Goal: Task Accomplishment & Management: Use online tool/utility

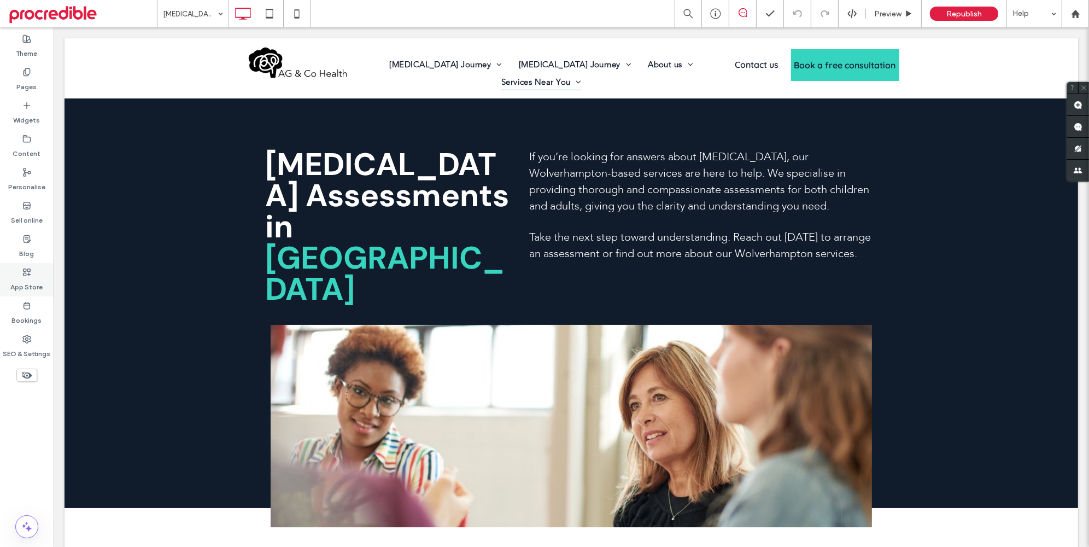
click at [25, 270] on icon at bounding box center [26, 272] width 9 height 9
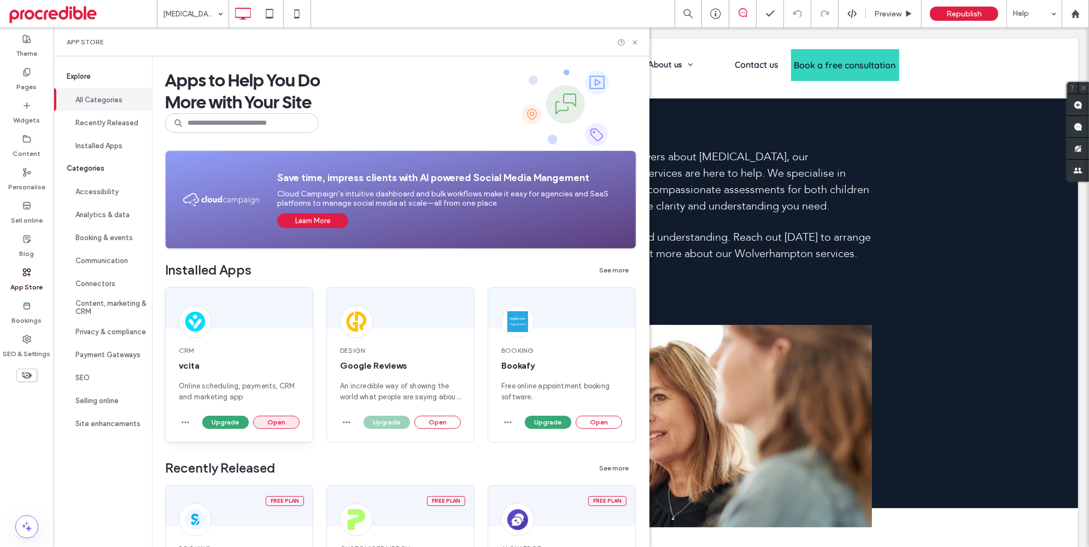
click at [262, 418] on button "Open" at bounding box center [276, 422] width 46 height 13
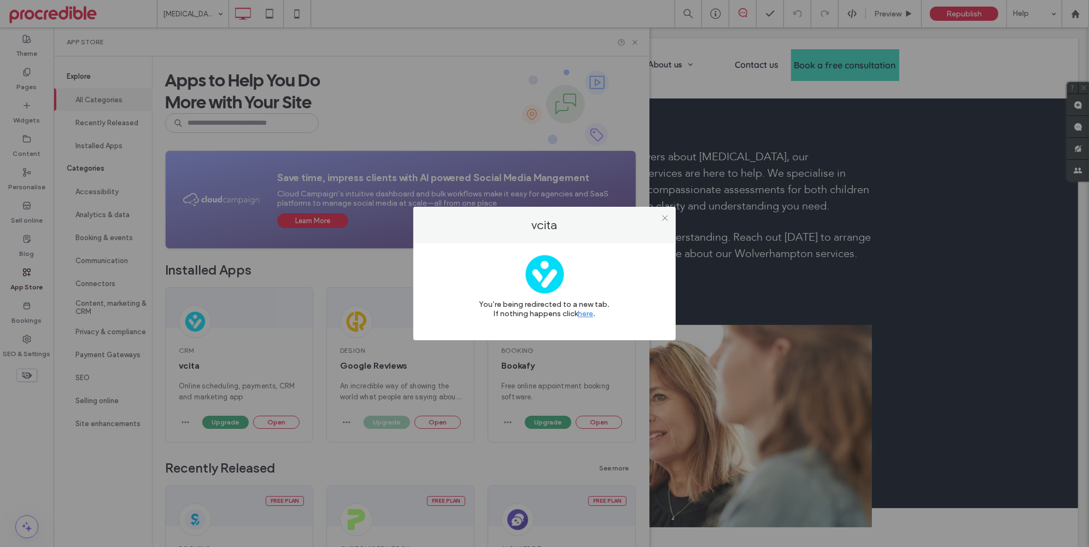
click at [674, 221] on div "vcita" at bounding box center [544, 225] width 263 height 37
click at [666, 216] on icon at bounding box center [665, 218] width 8 height 8
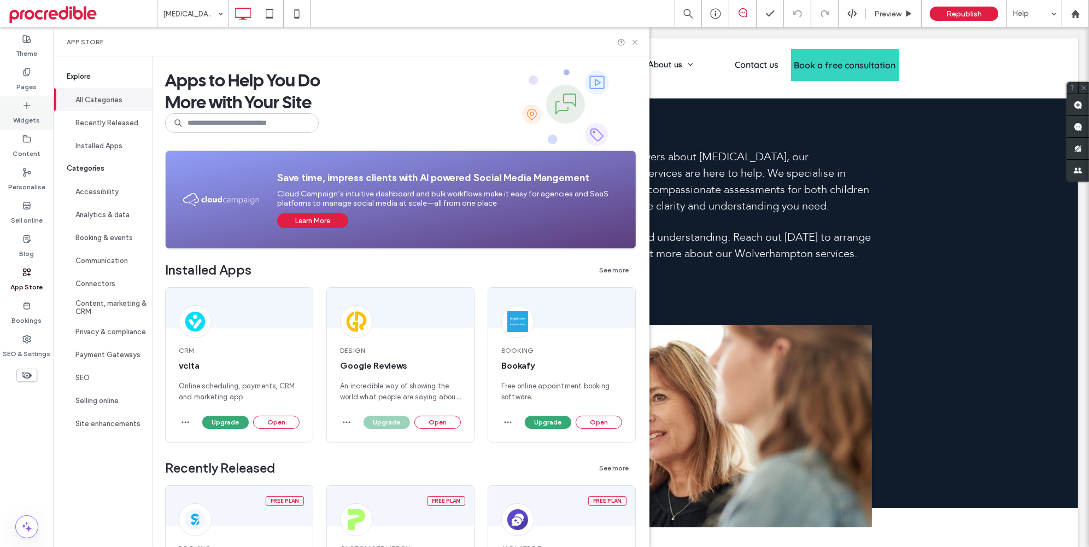
click at [44, 116] on div "Widgets" at bounding box center [27, 112] width 54 height 33
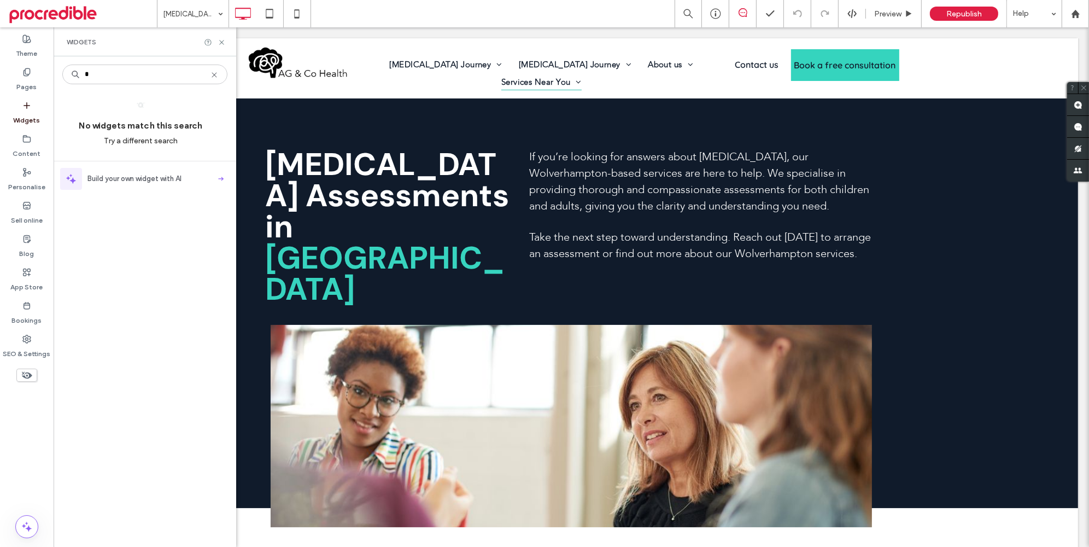
type input "*"
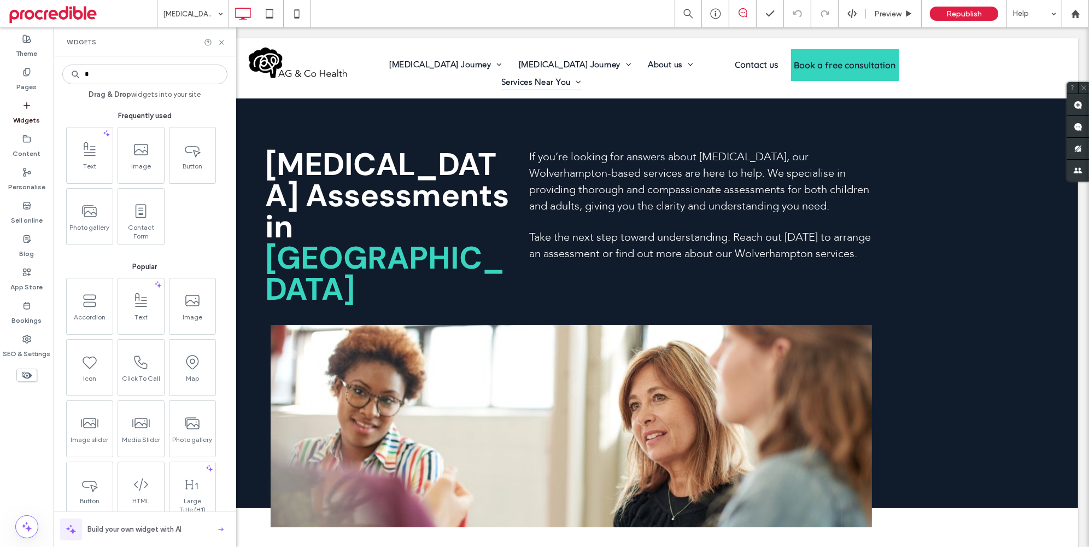
type input "*"
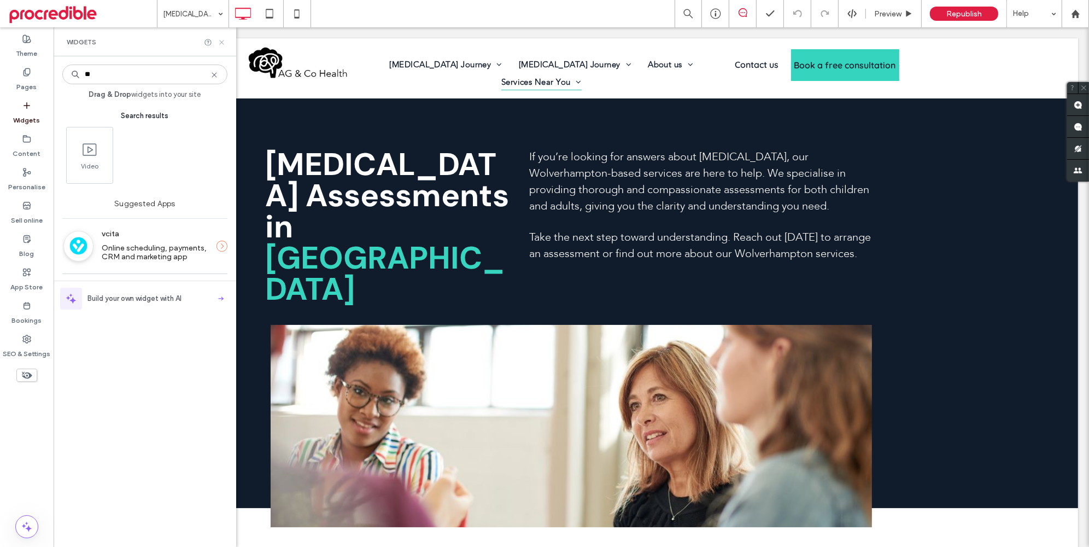
type input "**"
click at [220, 43] on use at bounding box center [221, 42] width 4 height 4
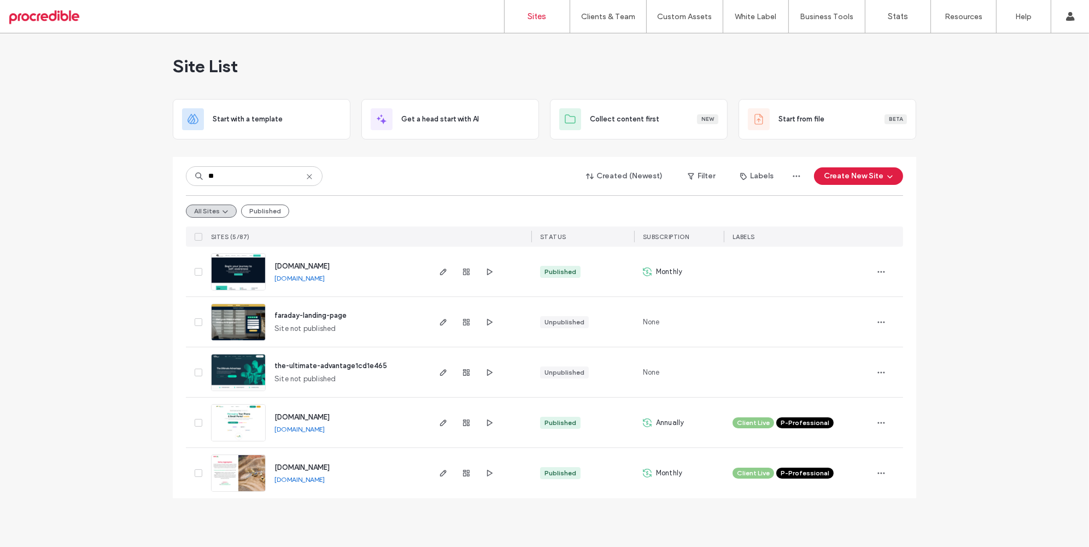
type input "**"
click at [230, 265] on img at bounding box center [239, 291] width 54 height 74
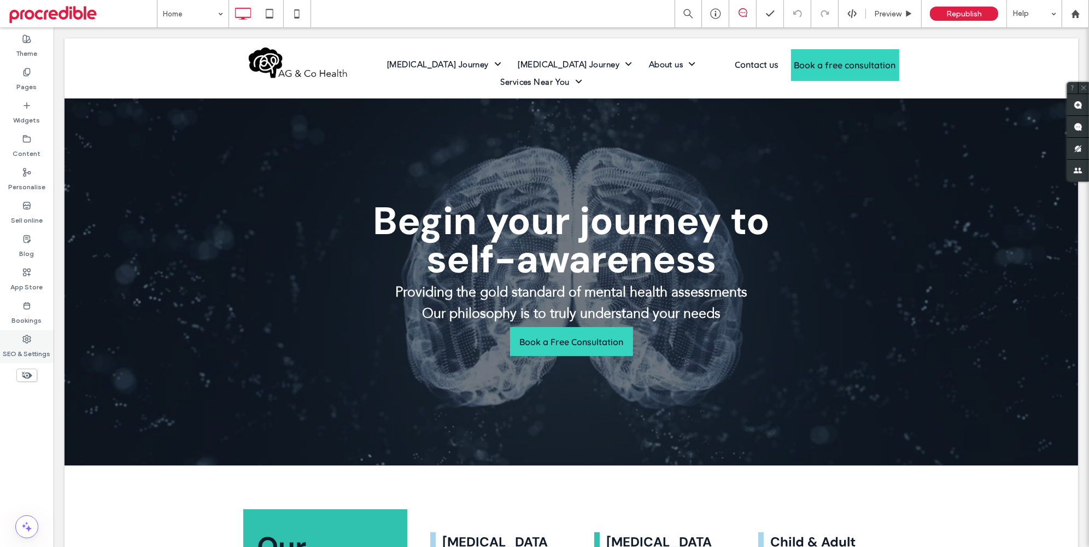
click at [32, 341] on div "SEO & Settings" at bounding box center [27, 346] width 54 height 33
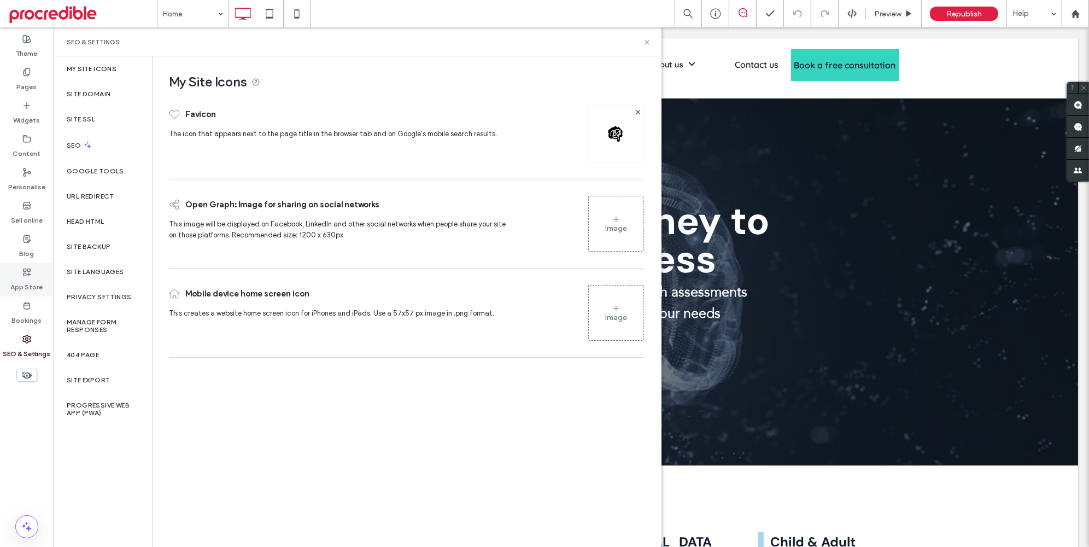
click at [35, 266] on div "App Store" at bounding box center [27, 279] width 54 height 33
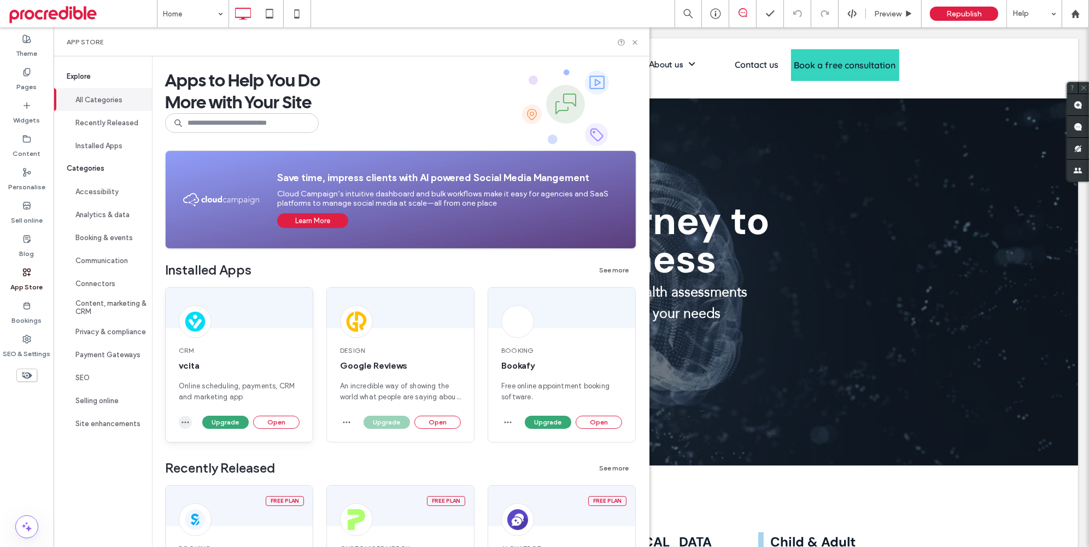
click at [186, 423] on icon "button" at bounding box center [185, 422] width 9 height 9
click at [274, 421] on button "Open" at bounding box center [276, 422] width 46 height 13
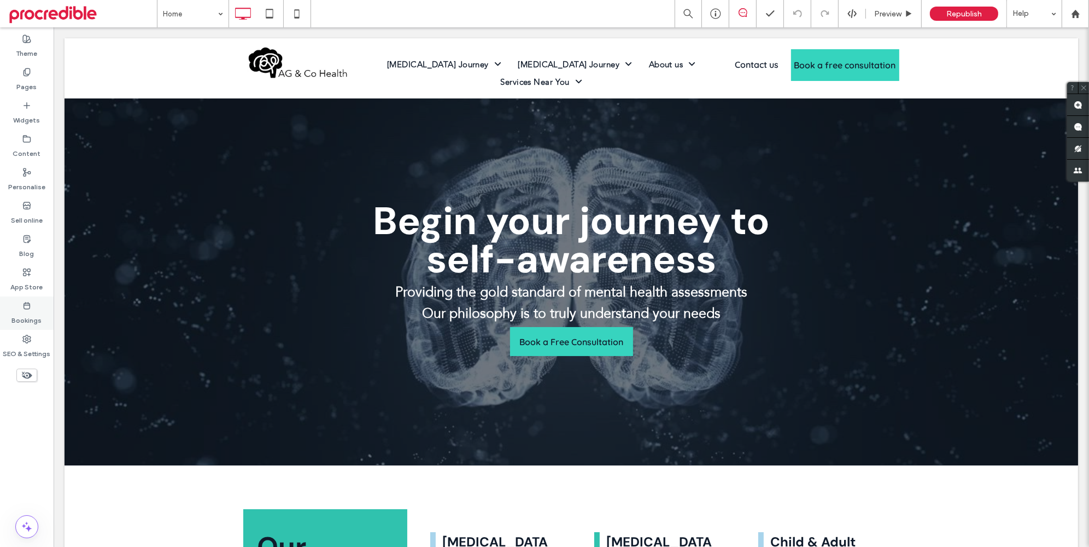
click at [30, 326] on div "Bookings" at bounding box center [27, 312] width 54 height 33
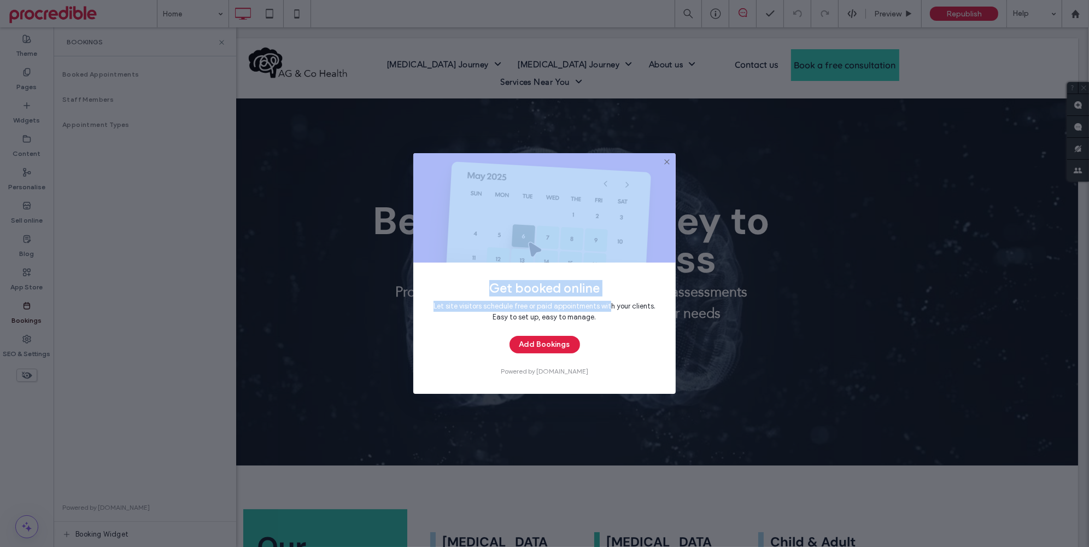
drag, startPoint x: 668, startPoint y: 161, endPoint x: 609, endPoint y: 302, distance: 153.0
click at [609, 302] on div "Get booked online Let site visitors schedule free or paid appointments with you…" at bounding box center [544, 273] width 263 height 241
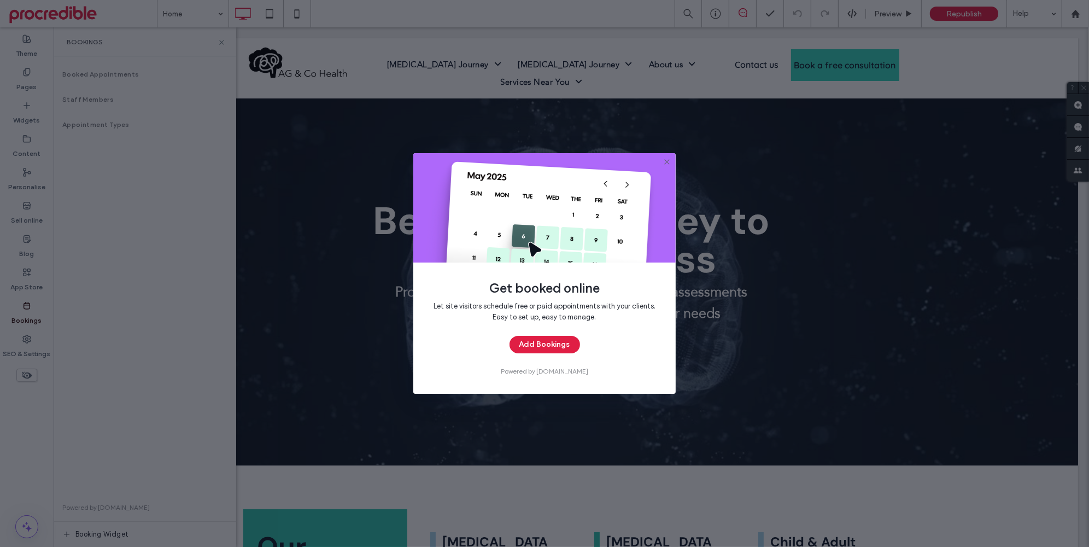
click at [626, 311] on span "Let site visitors schedule free or paid appointments with your clients. Easy to…" at bounding box center [545, 312] width 228 height 22
click at [666, 164] on icon at bounding box center [667, 162] width 9 height 9
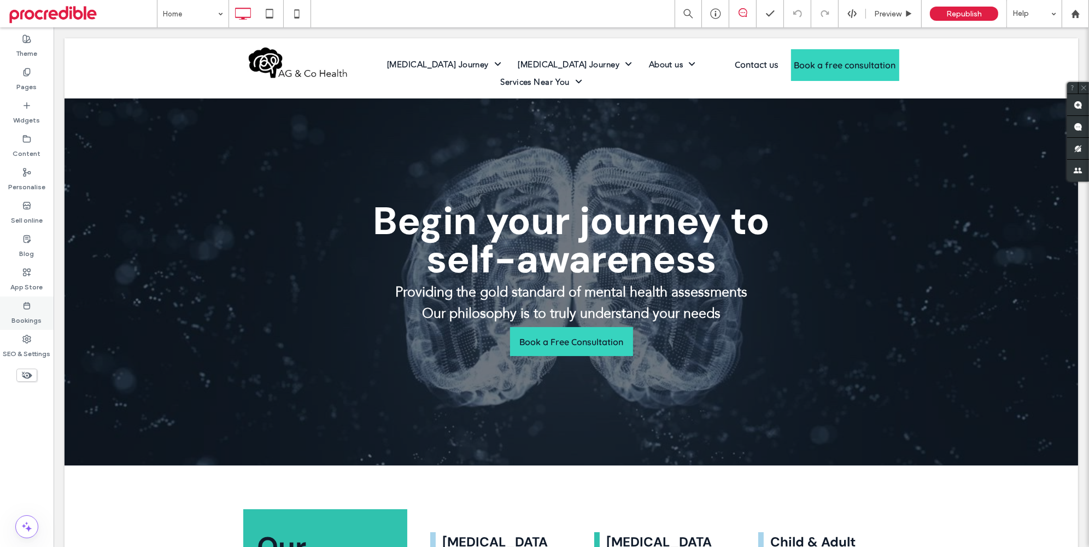
click at [21, 316] on label "Bookings" at bounding box center [27, 317] width 30 height 15
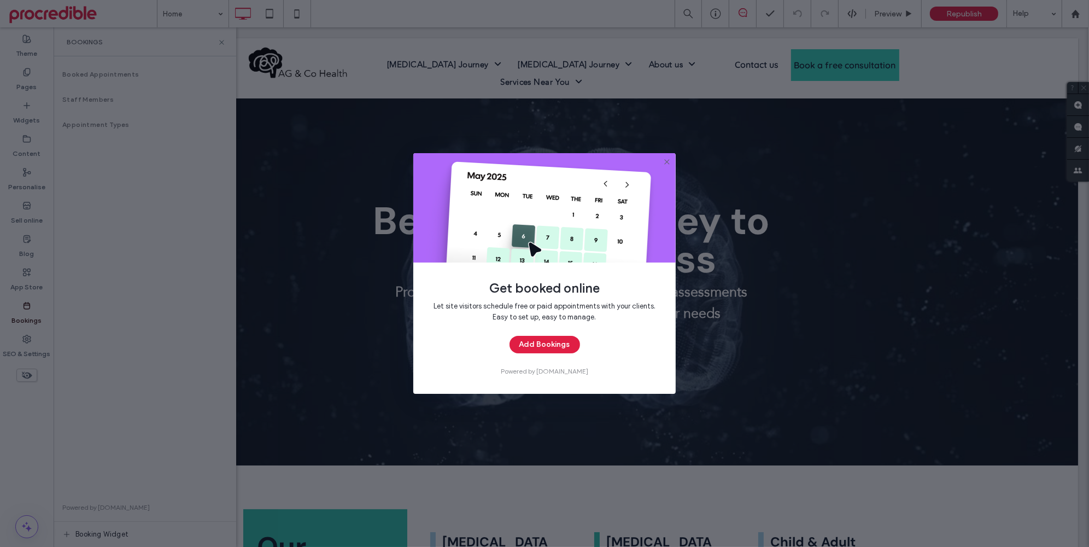
click at [665, 163] on icon at bounding box center [667, 162] width 9 height 9
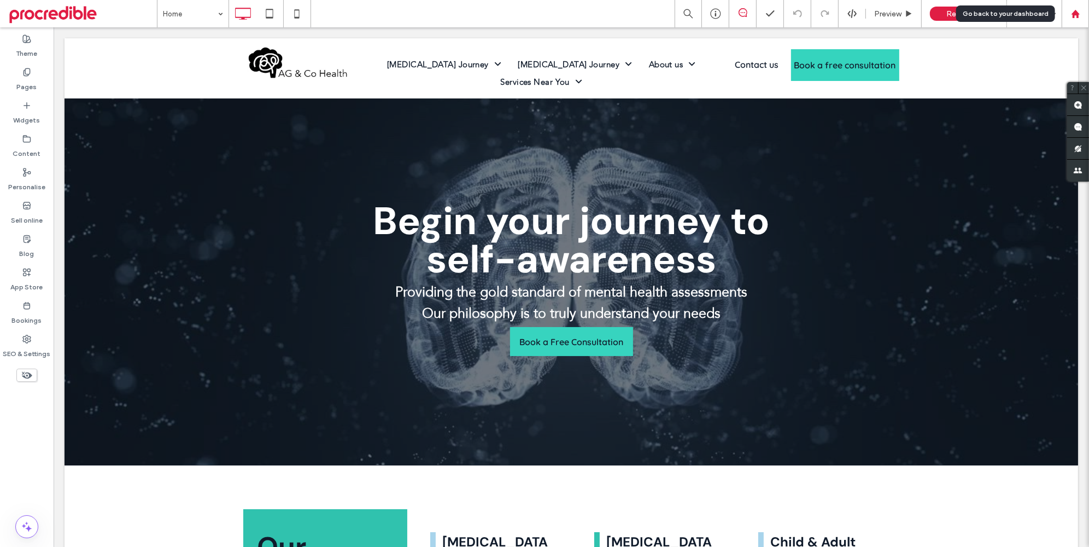
click at [1066, 16] on div at bounding box center [1076, 13] width 26 height 9
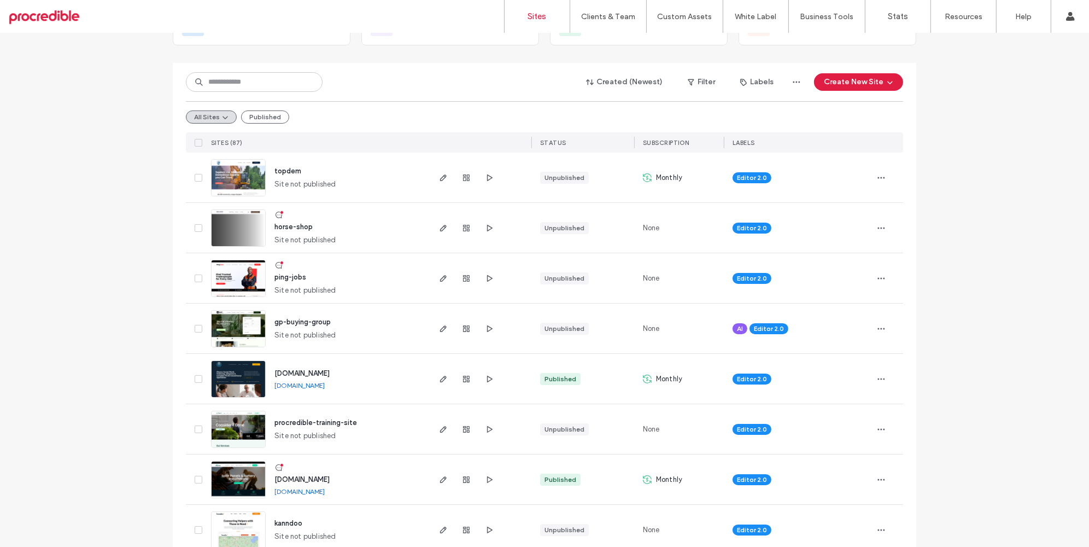
scroll to position [95, 0]
click at [232, 433] on img at bounding box center [239, 448] width 54 height 74
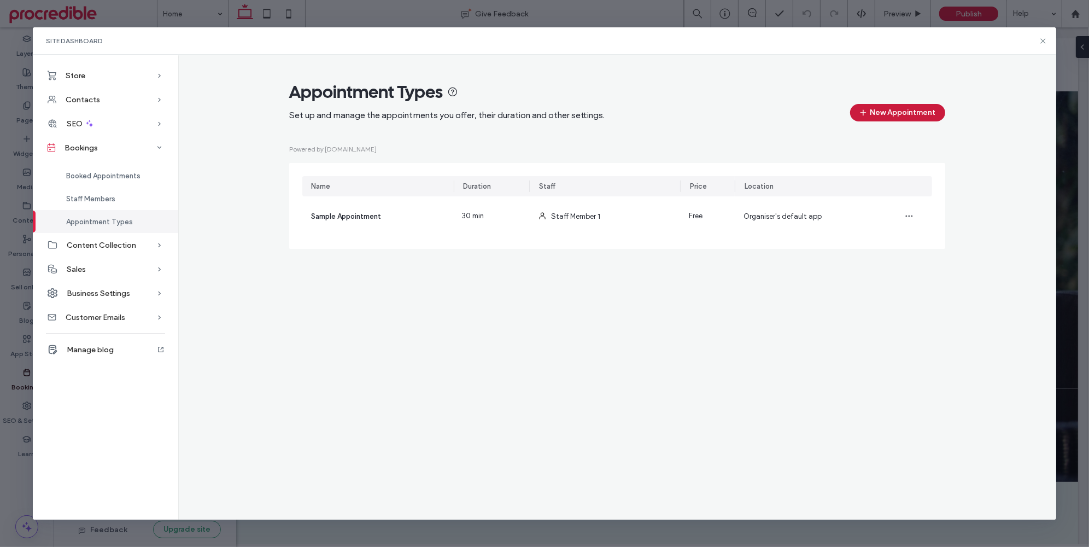
click at [888, 120] on button "New Appointment" at bounding box center [897, 113] width 95 height 18
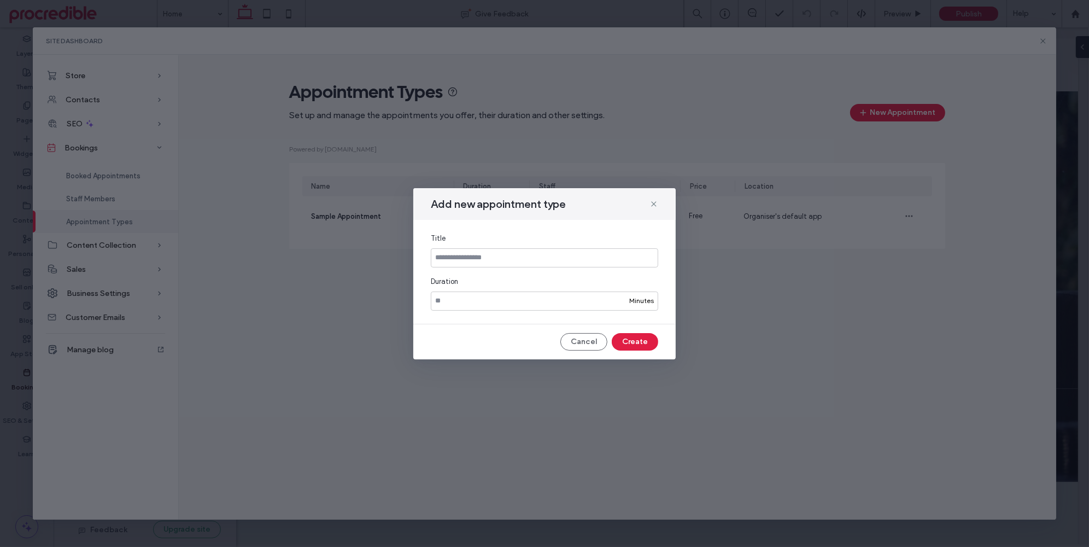
click at [482, 261] on input at bounding box center [545, 257] width 228 height 19
type input "*******"
click at [651, 343] on button "Create" at bounding box center [635, 342] width 46 height 18
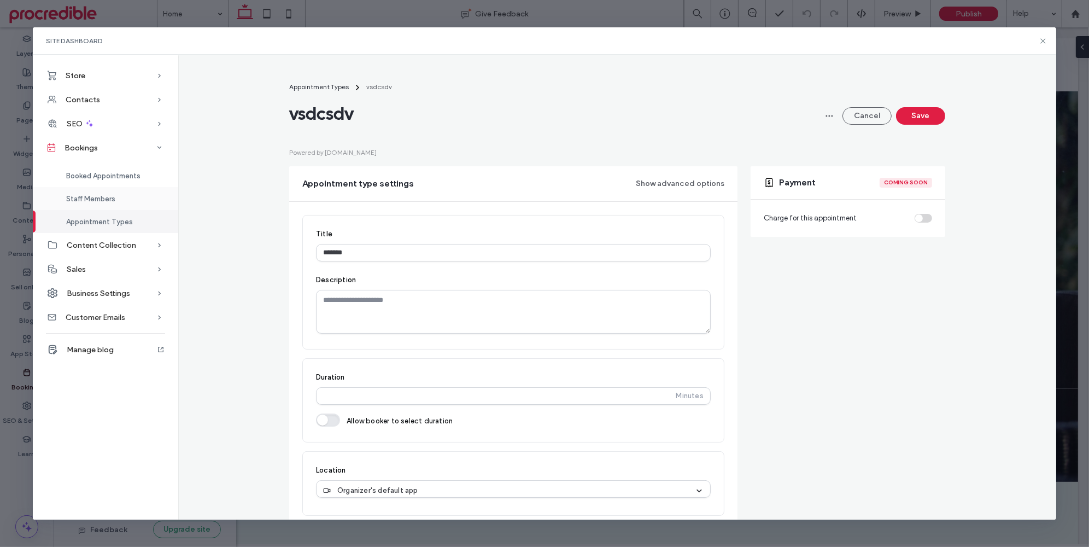
click at [68, 201] on span "Staff Members" at bounding box center [90, 199] width 49 height 8
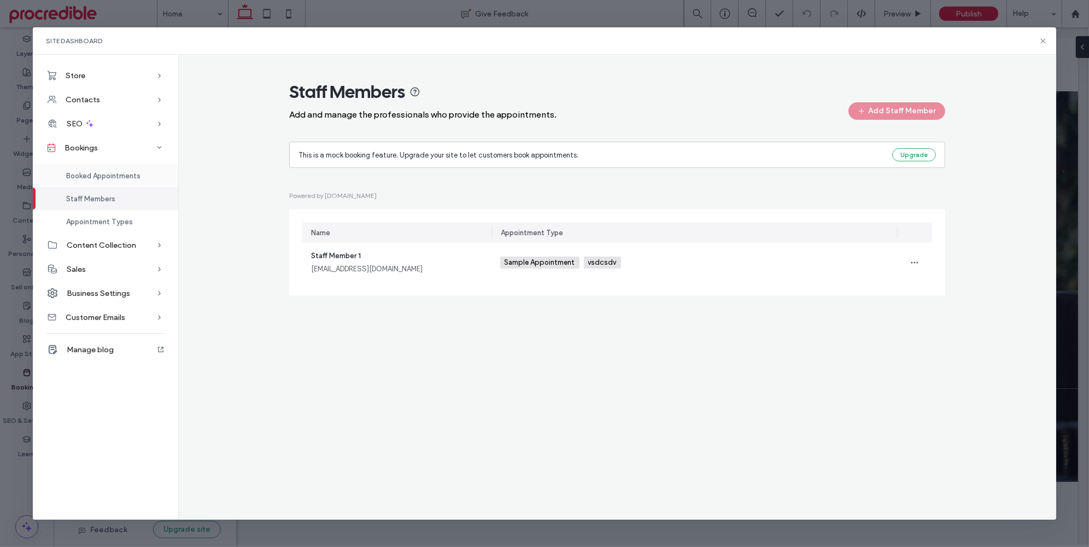
click at [84, 175] on span "Booked Appointments" at bounding box center [103, 176] width 74 height 8
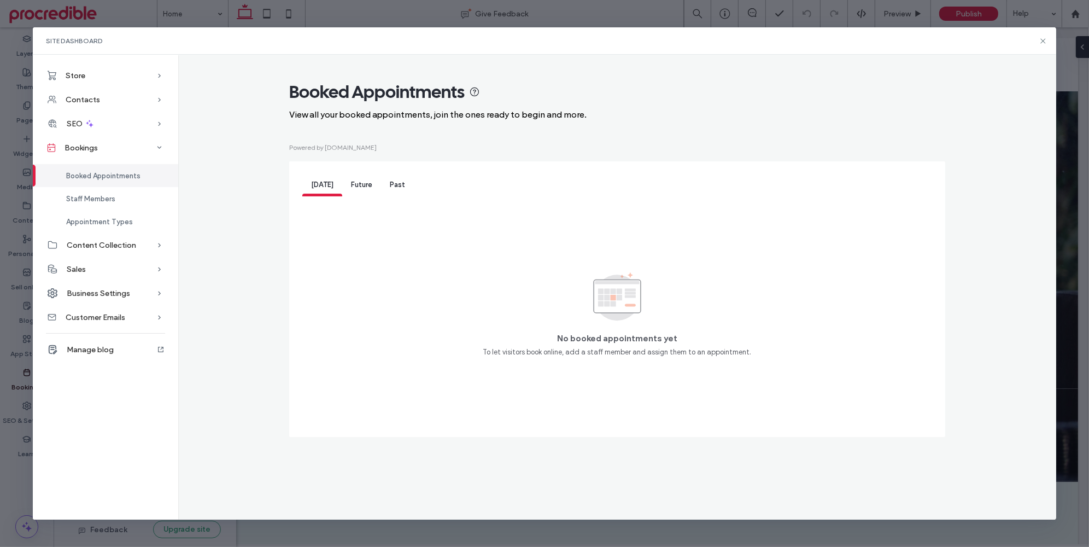
click at [369, 186] on span "Future" at bounding box center [361, 184] width 21 height 8
click at [386, 187] on div "Past" at bounding box center [397, 185] width 33 height 22
click at [342, 182] on div "Future" at bounding box center [361, 185] width 39 height 22
click at [313, 182] on span "[DATE]" at bounding box center [322, 184] width 22 height 8
click at [1046, 38] on icon at bounding box center [1043, 41] width 9 height 9
